Goal: Information Seeking & Learning: Learn about a topic

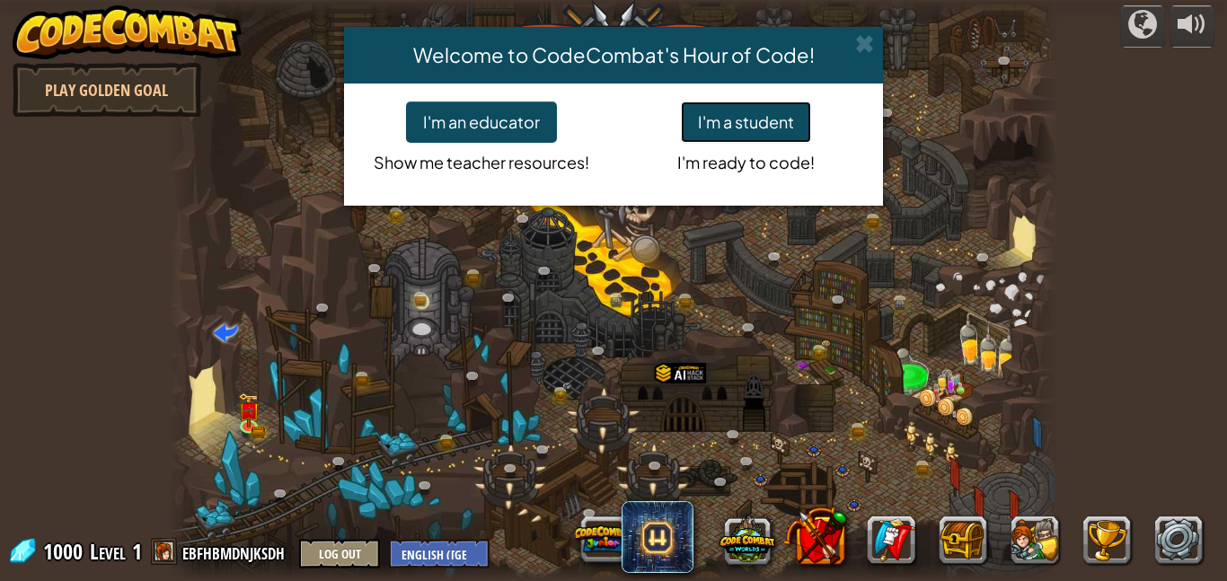
click at [757, 127] on button "I'm a student" at bounding box center [746, 122] width 130 height 41
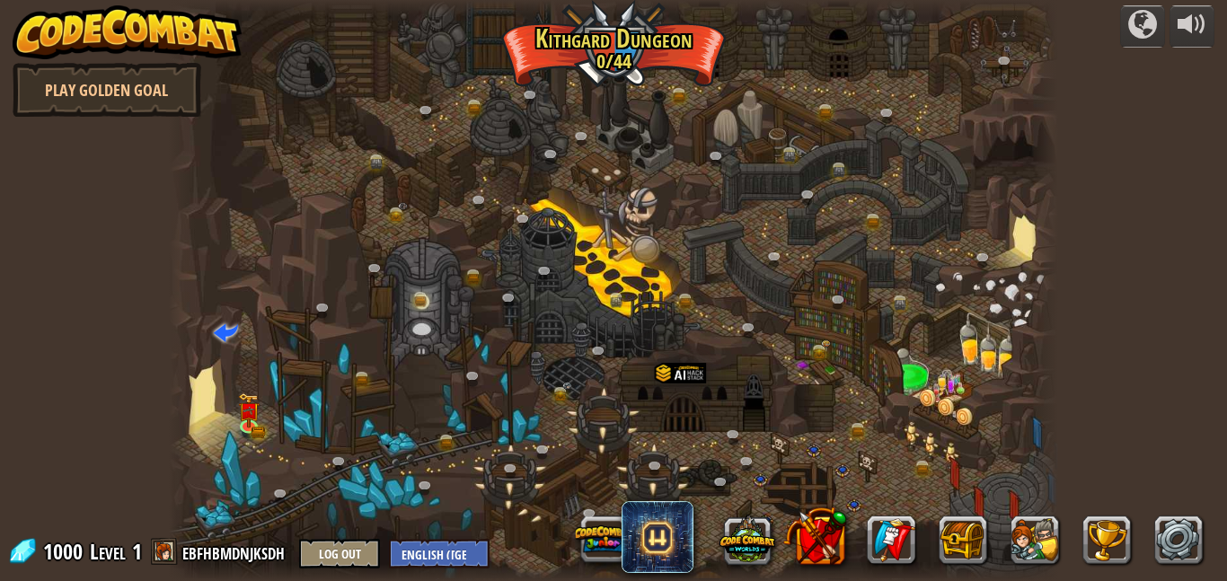
click at [99, 20] on img at bounding box center [128, 32] width 230 height 54
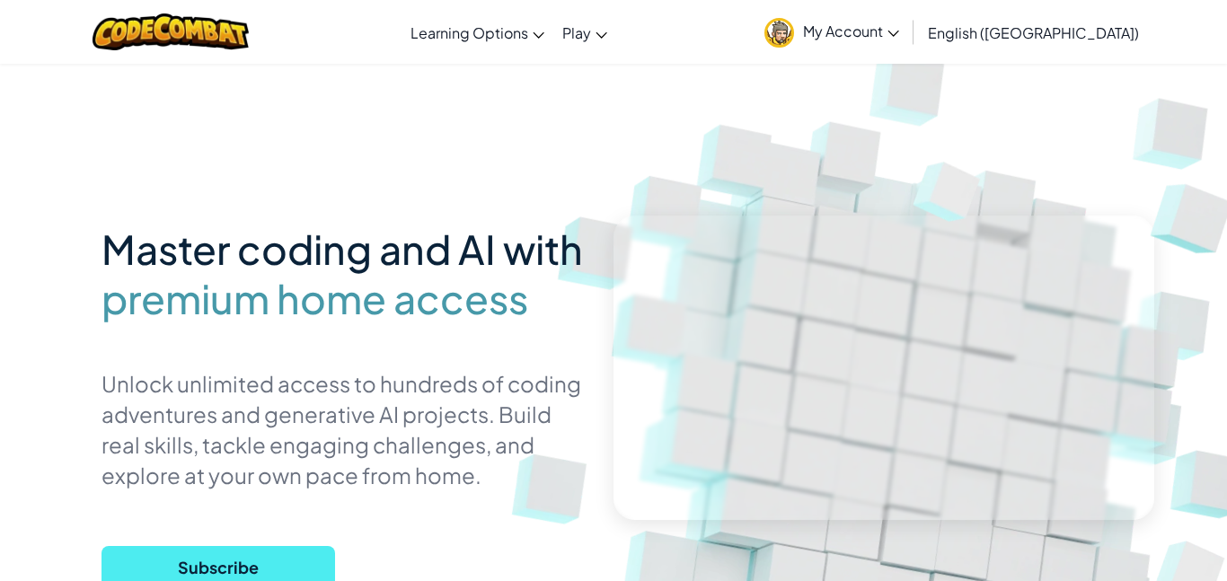
click at [899, 30] on span "My Account" at bounding box center [851, 31] width 96 height 19
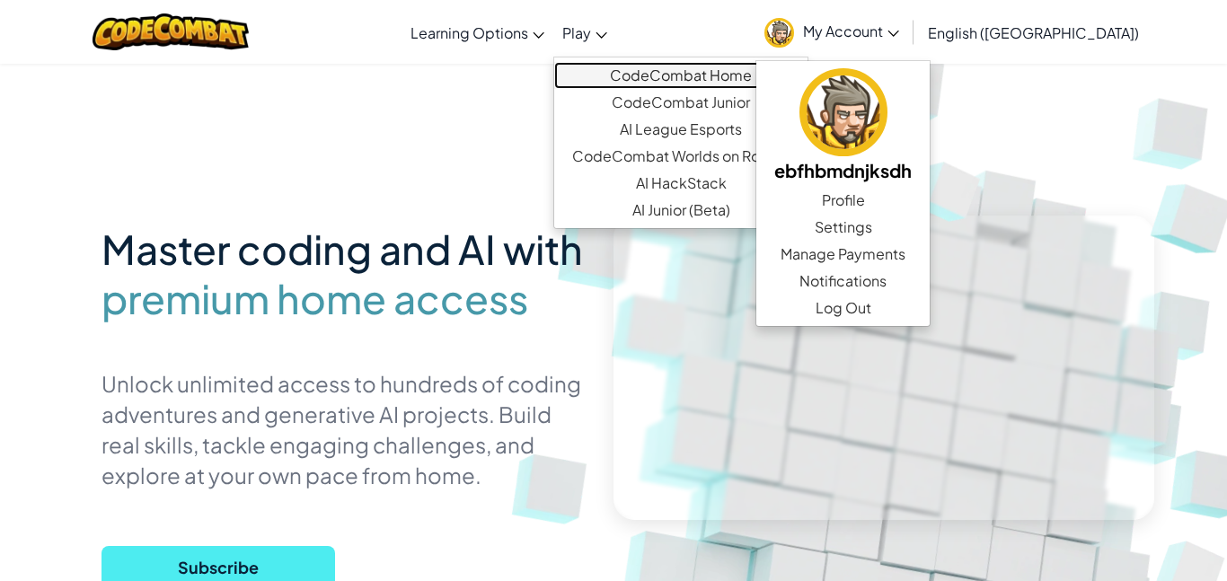
click at [757, 83] on link "CodeCombat Home" at bounding box center [680, 75] width 253 height 27
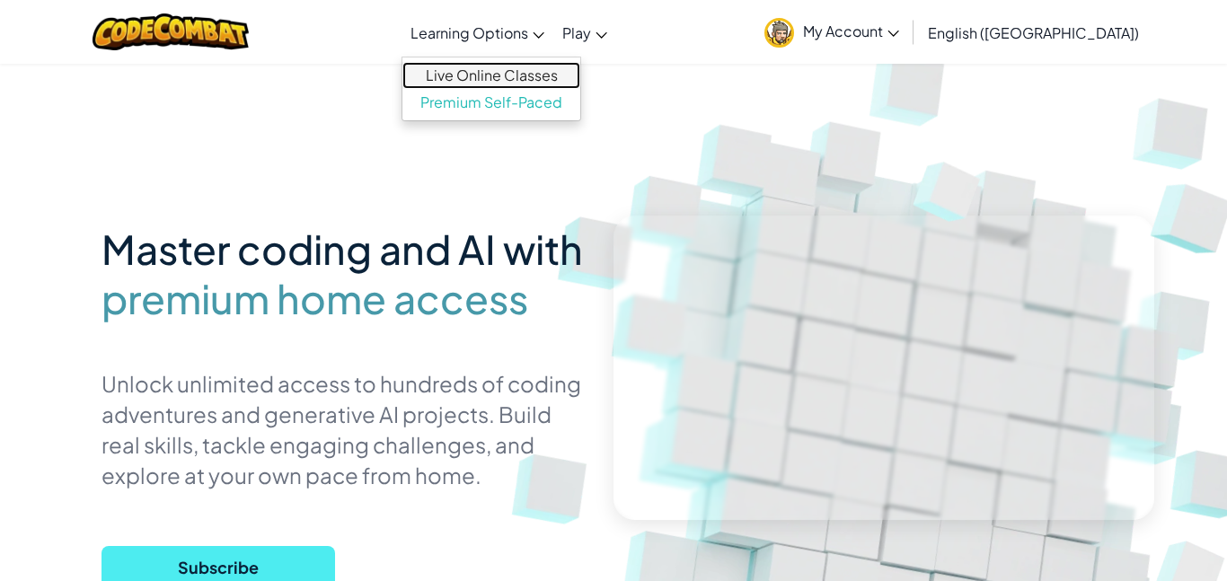
click at [557, 71] on link "Live Online Classes" at bounding box center [492, 75] width 178 height 27
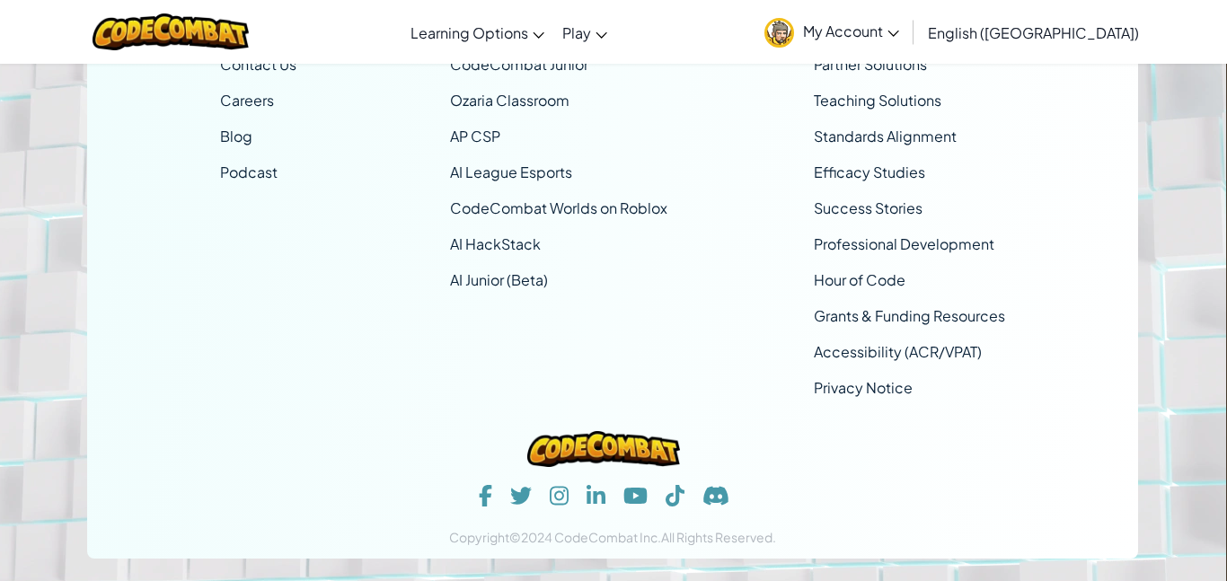
scroll to position [13701, 1]
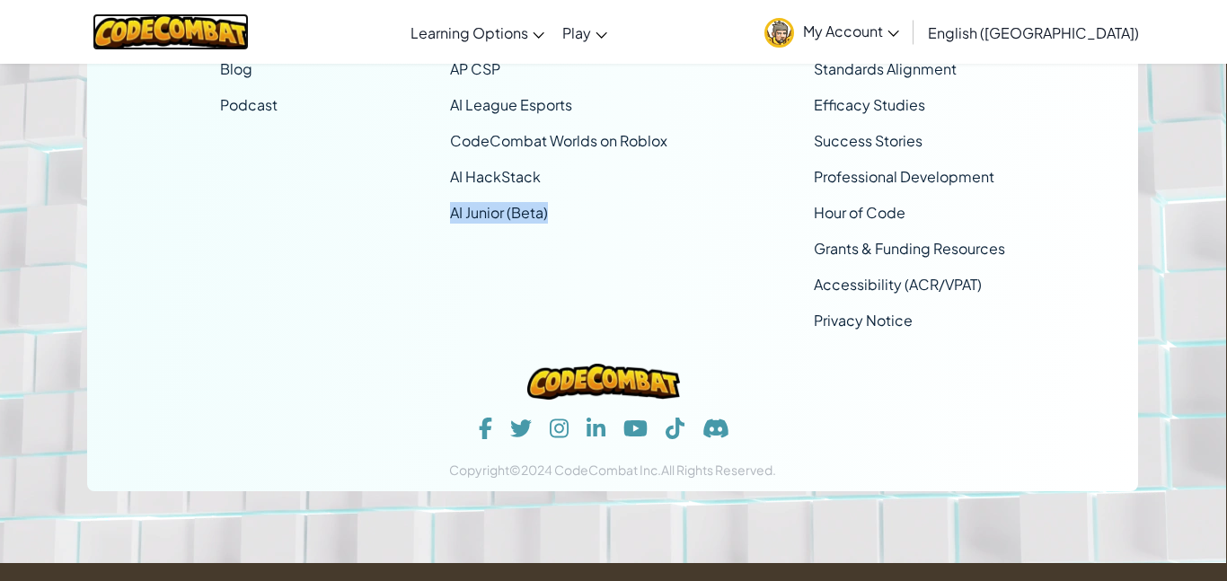
click at [190, 29] on img at bounding box center [171, 31] width 157 height 37
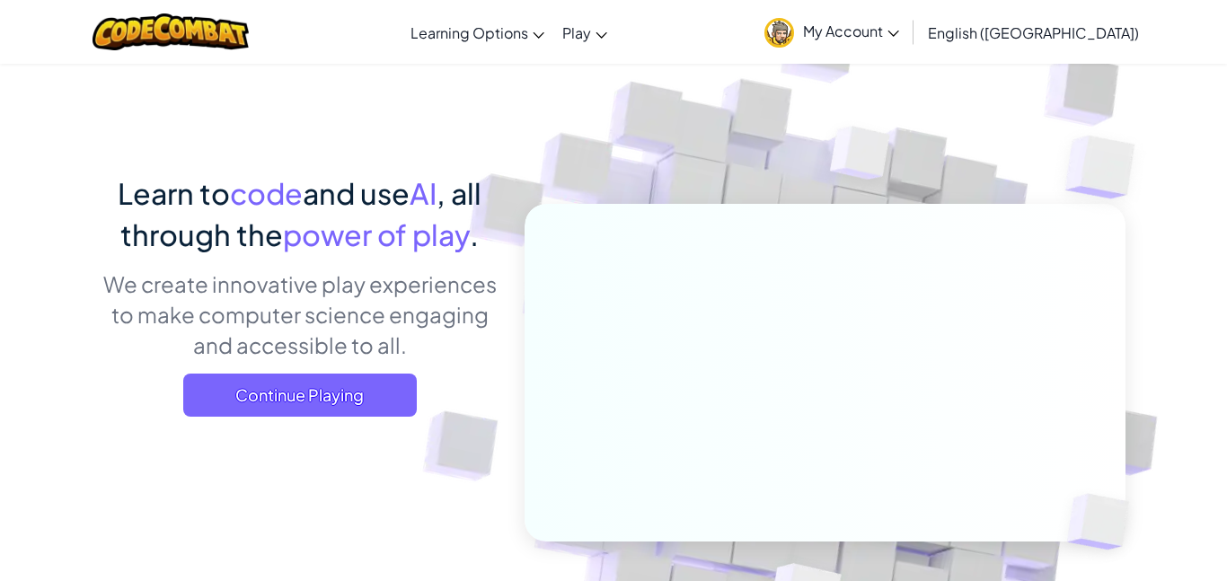
scroll to position [42, 0]
